Goal: Information Seeking & Learning: Learn about a topic

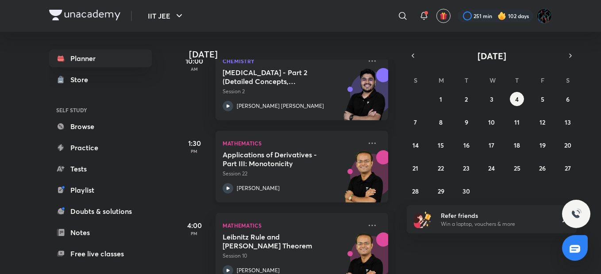
scroll to position [66, 0]
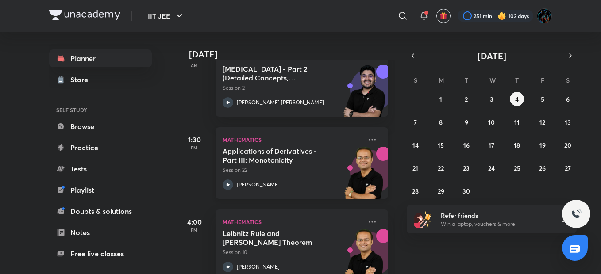
click at [324, 163] on h5 "Applications of Derivatives - Part III: Monotonicity" at bounding box center [277, 156] width 110 height 18
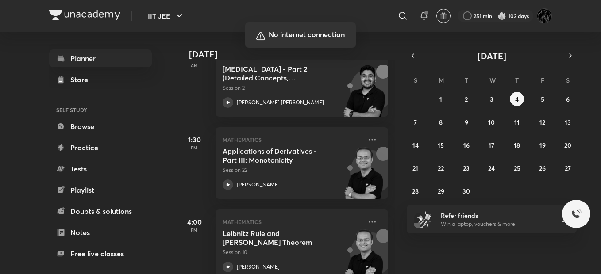
click at [378, 22] on div at bounding box center [300, 137] width 601 height 274
